Goal: Information Seeking & Learning: Learn about a topic

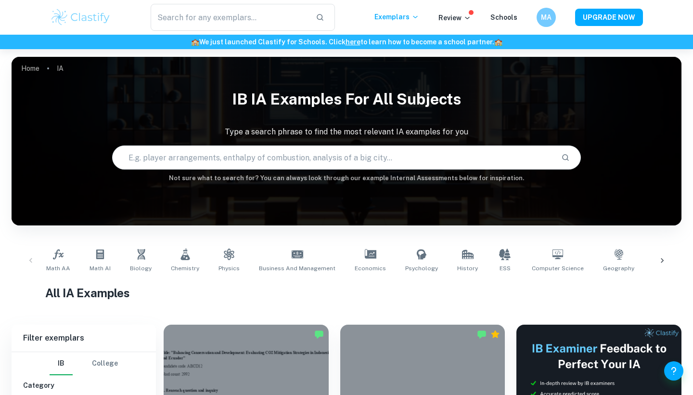
click at [272, 158] on input "text" at bounding box center [333, 157] width 441 height 27
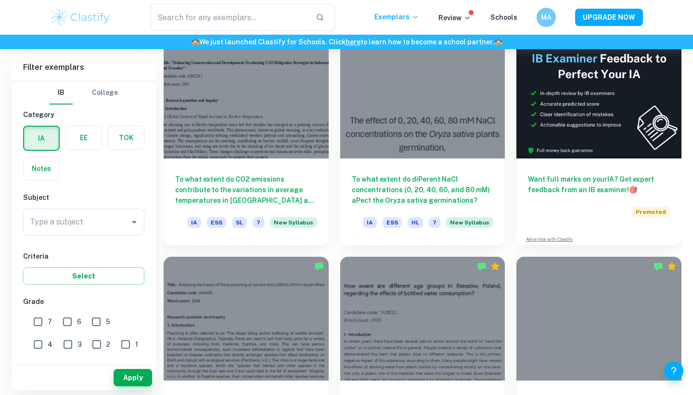
click at [60, 221] on div "Type a subject Type a subject" at bounding box center [83, 221] width 121 height 27
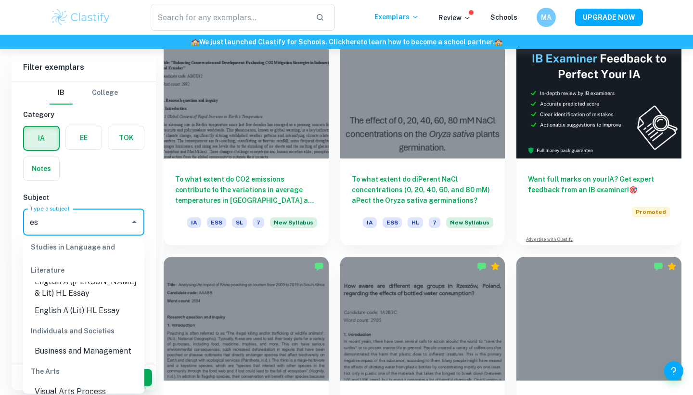
scroll to position [0, 0]
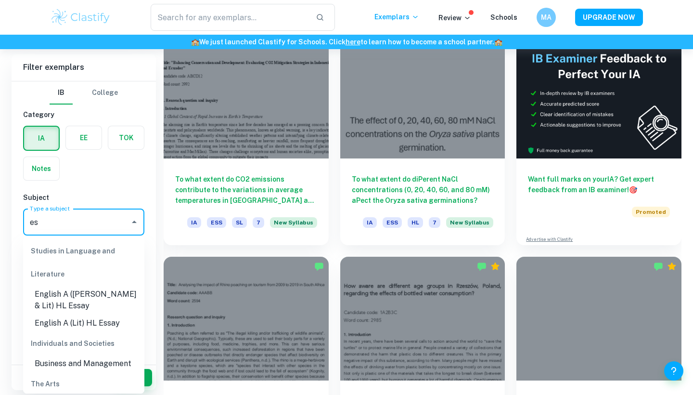
type input "e"
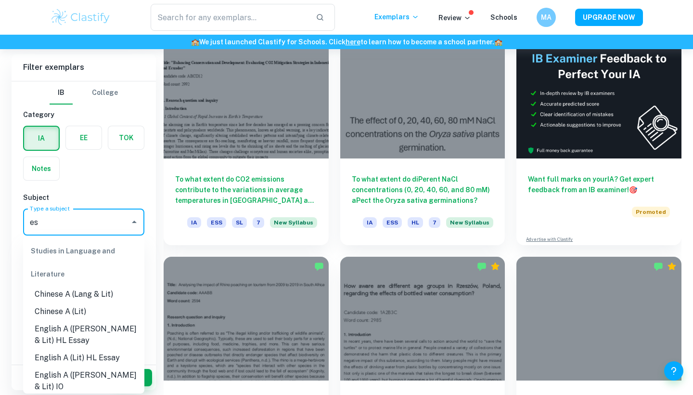
type input "ess"
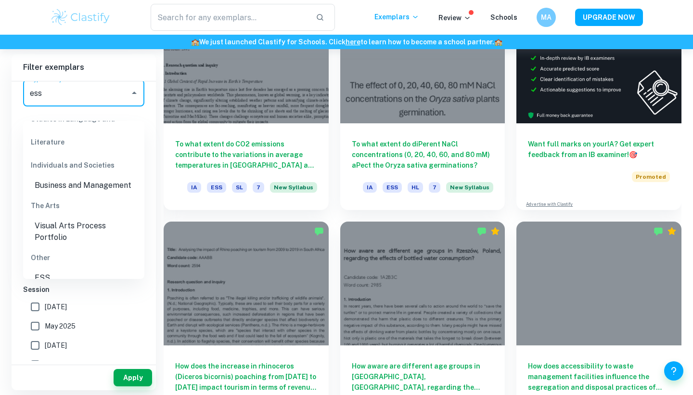
scroll to position [339, 0]
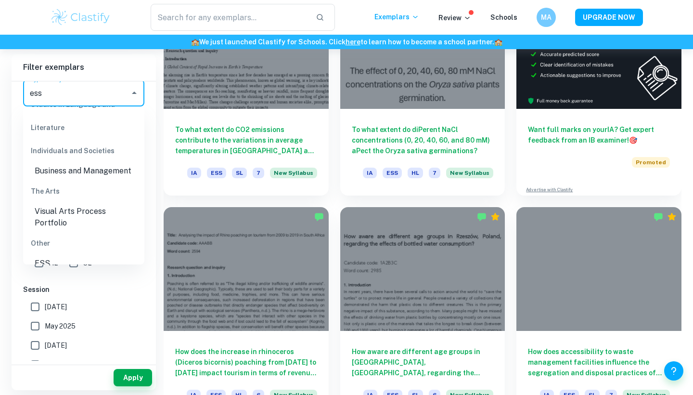
click at [75, 255] on li "ESS" at bounding box center [83, 263] width 121 height 17
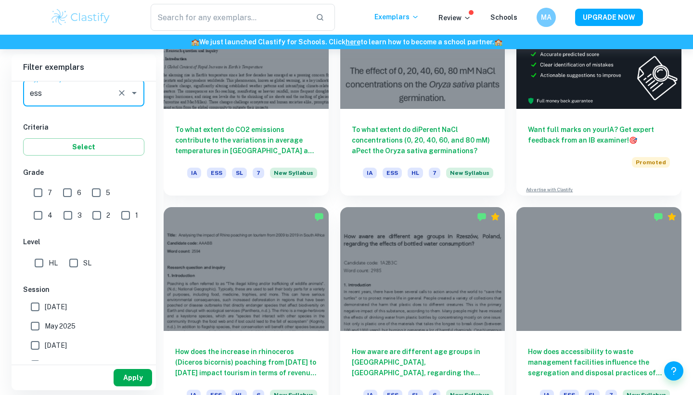
click at [128, 383] on button "Apply" at bounding box center [133, 377] width 39 height 17
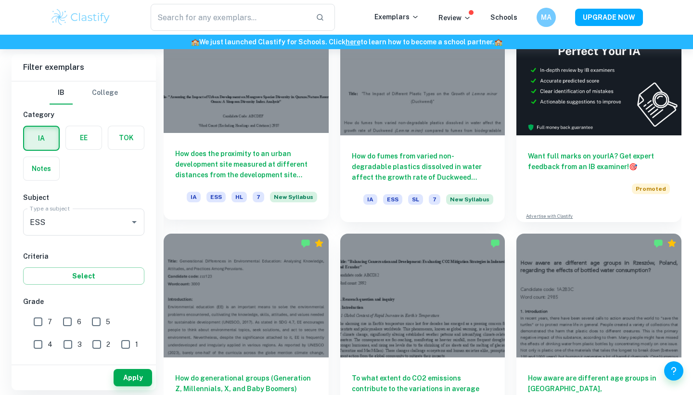
scroll to position [349, 0]
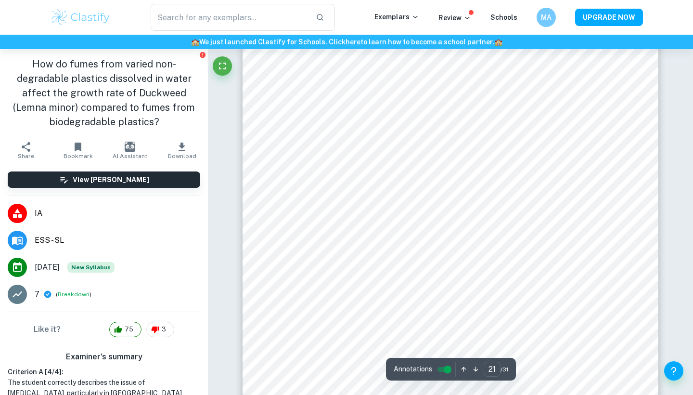
scroll to position [11371, 0]
type input "21"
